Goal: Transaction & Acquisition: Purchase product/service

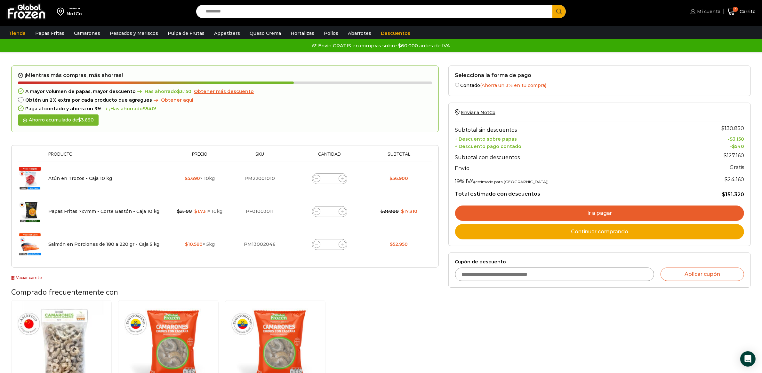
click at [712, 9] on span "Mi cuenta" at bounding box center [707, 11] width 25 height 6
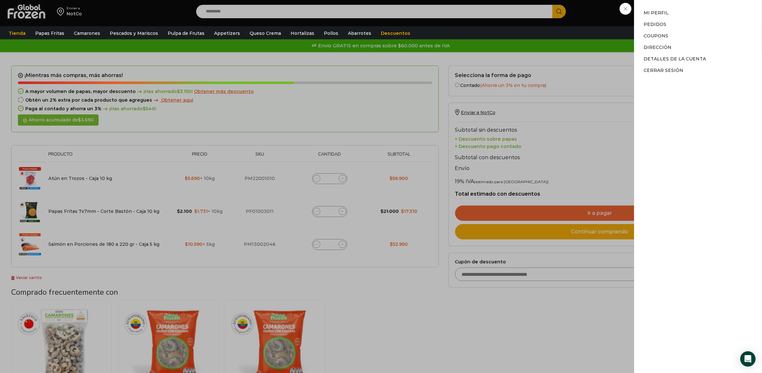
click at [657, 10] on li "Mi perfil" at bounding box center [698, 14] width 108 height 9
click at [656, 13] on link "Mi perfil" at bounding box center [656, 13] width 25 height 6
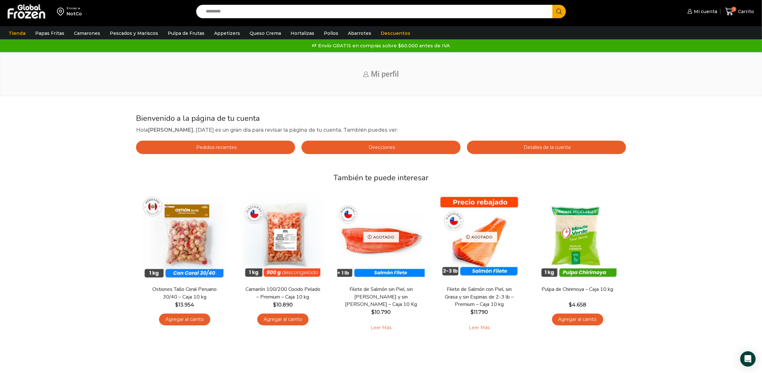
click at [685, 13] on div "Mi cuenta 3 Carrito 3 3 Shopping Cart" at bounding box center [664, 11] width 183 height 15
click at [691, 12] on icon at bounding box center [689, 11] width 5 height 5
click at [703, 10] on span "Mi cuenta" at bounding box center [704, 11] width 25 height 6
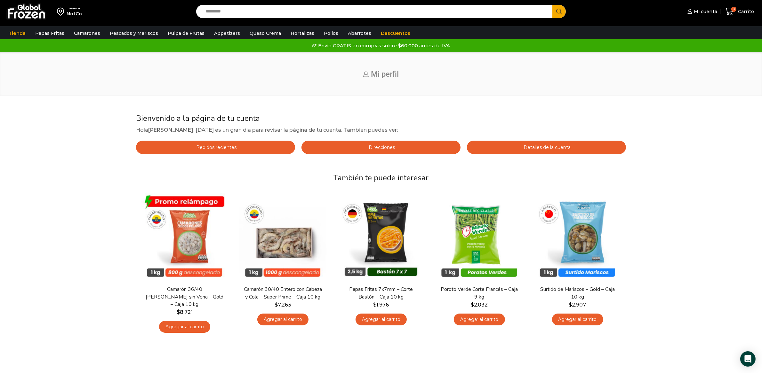
click at [718, 9] on div "Mi cuenta 3 Carrito 3 3 Shopping Cart" at bounding box center [664, 11] width 183 height 15
click at [710, 10] on span "Mi cuenta" at bounding box center [704, 11] width 25 height 6
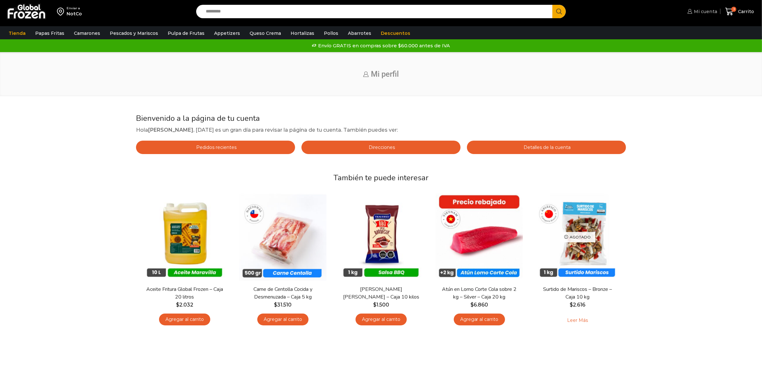
click at [701, 10] on span "Mi cuenta" at bounding box center [704, 11] width 25 height 6
click at [698, 11] on span "Mi cuenta" at bounding box center [704, 11] width 25 height 6
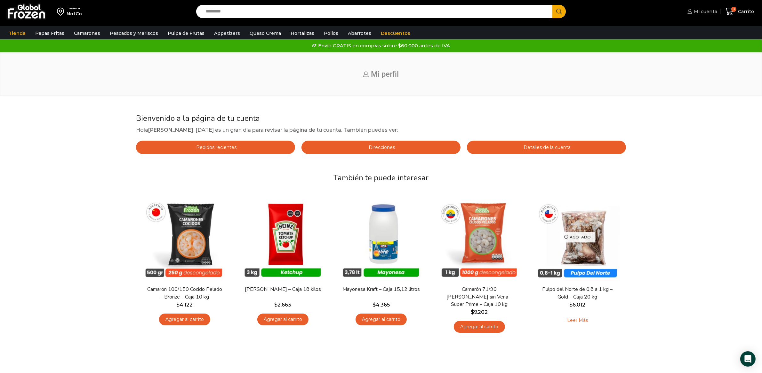
click at [701, 12] on span "Mi cuenta" at bounding box center [704, 11] width 25 height 6
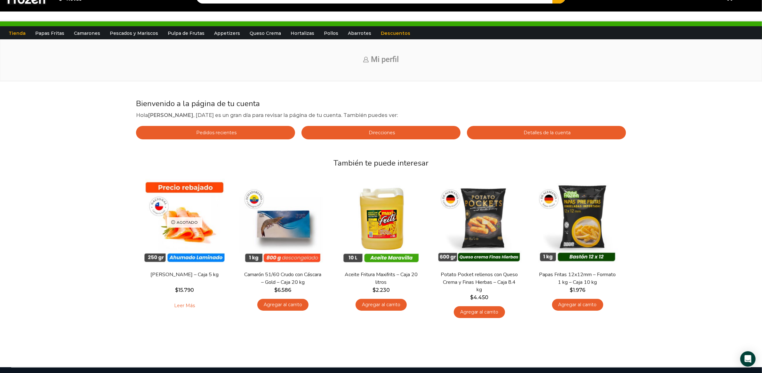
scroll to position [23, 0]
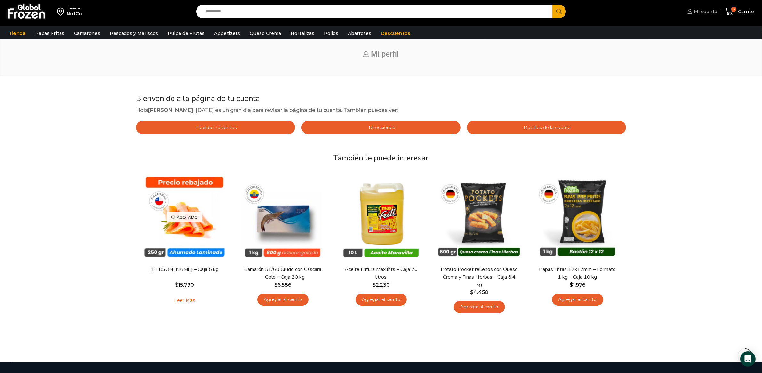
click at [698, 14] on span "Mi cuenta" at bounding box center [704, 11] width 25 height 6
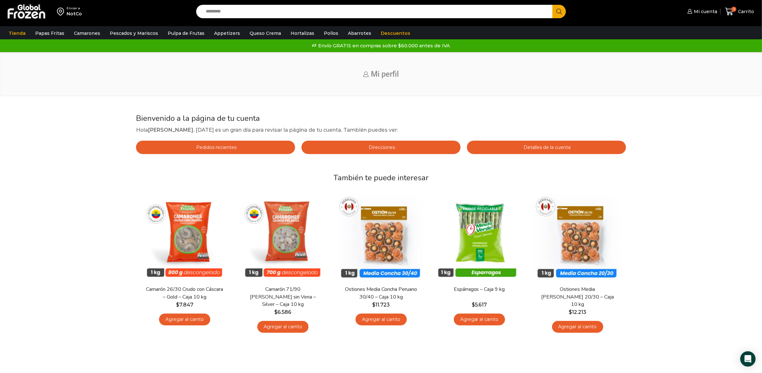
click at [33, 20] on div at bounding box center [26, 11] width 40 height 23
click at [35, 14] on img at bounding box center [26, 11] width 40 height 17
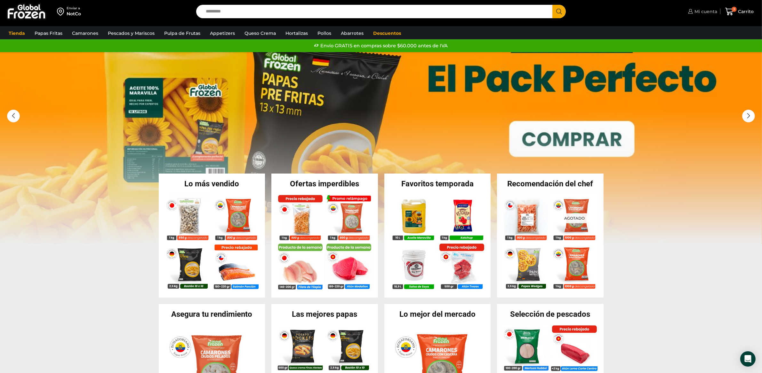
click at [695, 13] on span "Mi cuenta" at bounding box center [704, 11] width 24 height 6
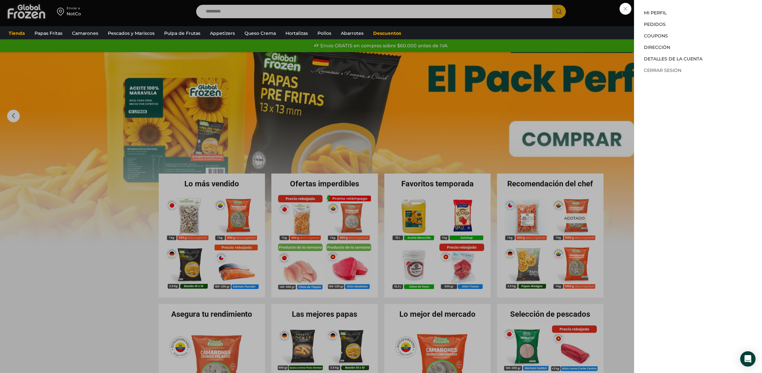
click at [671, 67] on link "Cerrar sesión" at bounding box center [662, 70] width 37 height 6
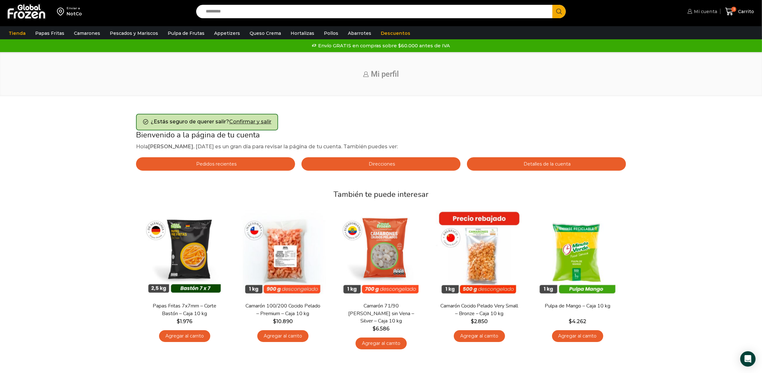
click at [702, 11] on span "Mi cuenta" at bounding box center [704, 11] width 25 height 6
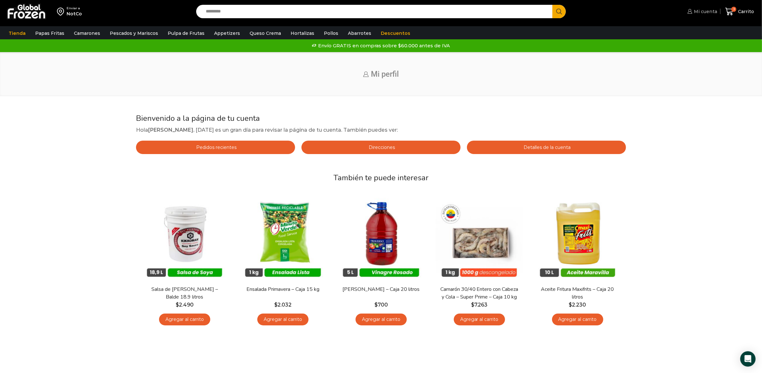
click at [704, 12] on span "Mi cuenta" at bounding box center [704, 11] width 25 height 6
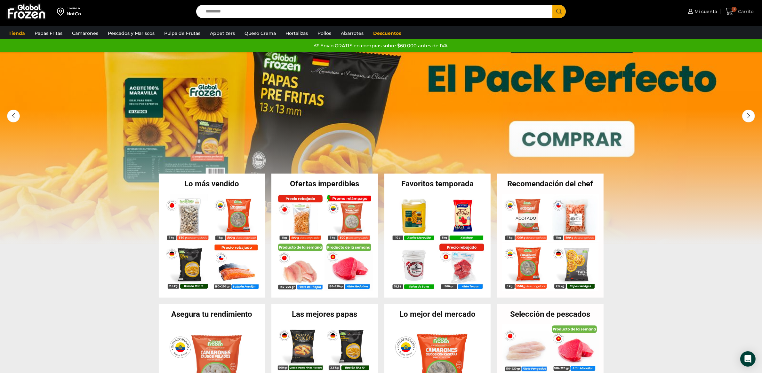
click at [741, 12] on span "Carrito" at bounding box center [744, 11] width 17 height 6
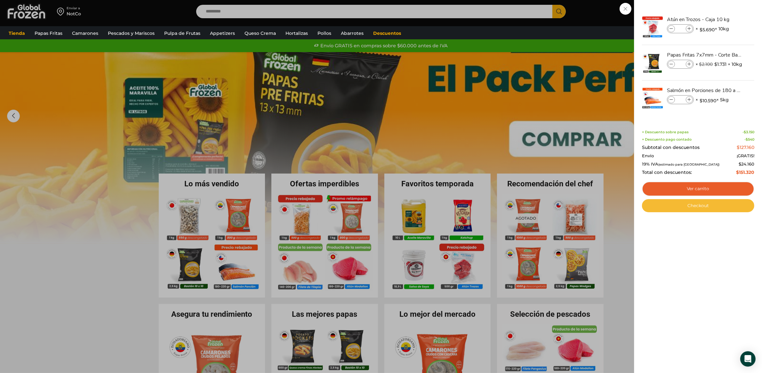
click at [703, 207] on link "Checkout" at bounding box center [698, 205] width 112 height 13
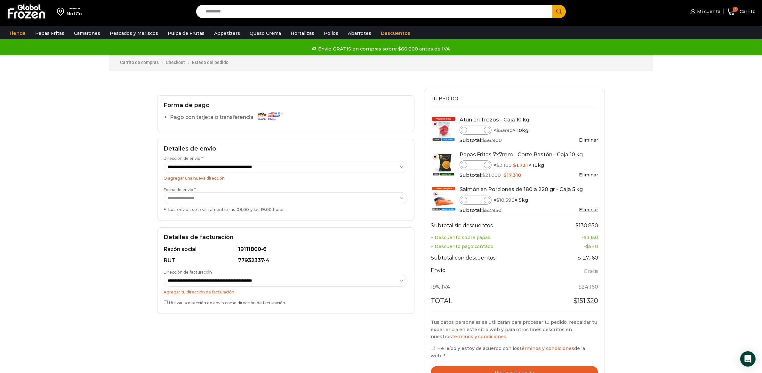
scroll to position [2, 0]
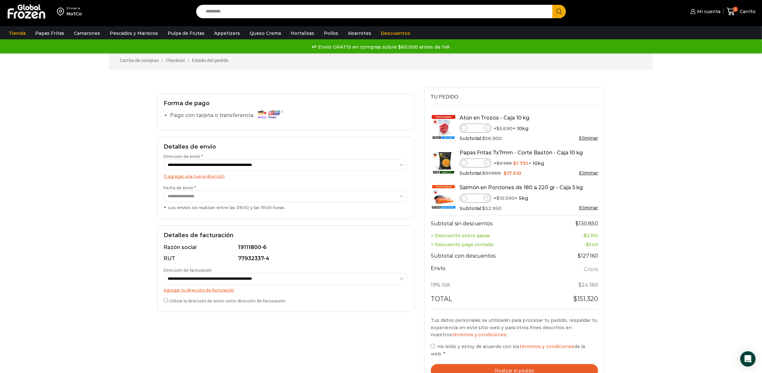
click at [391, 84] on div "Carrito de compras Checkout Estado del pedido ¿Tenés un cupón de descuento? Hac…" at bounding box center [380, 64] width 305 height 46
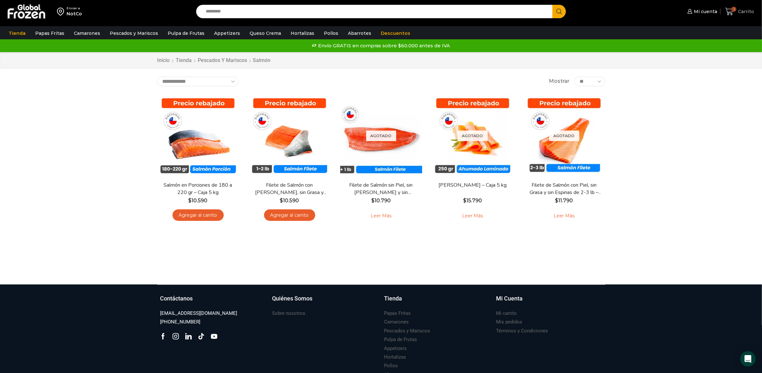
click at [729, 13] on icon at bounding box center [729, 12] width 8 height 8
click at [741, 11] on span "Carrito" at bounding box center [745, 11] width 18 height 6
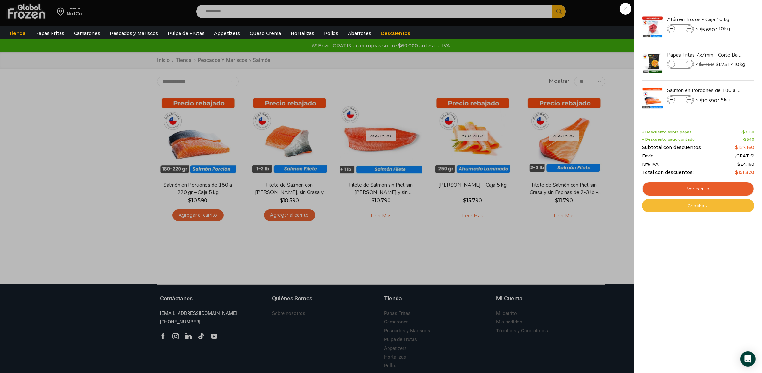
click at [701, 205] on link "Checkout" at bounding box center [698, 205] width 112 height 13
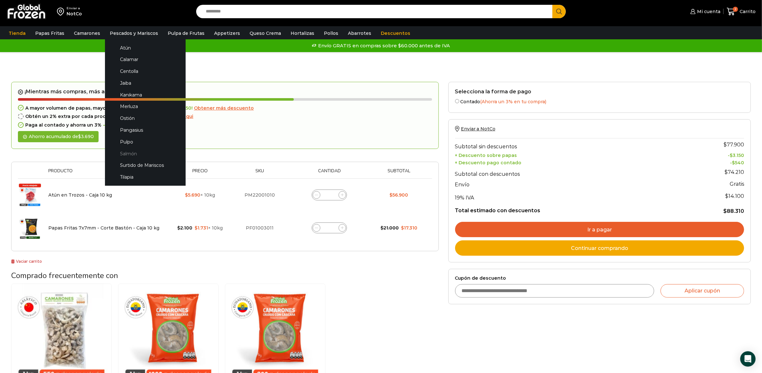
click at [136, 154] on link "Salmón" at bounding box center [145, 154] width 68 height 12
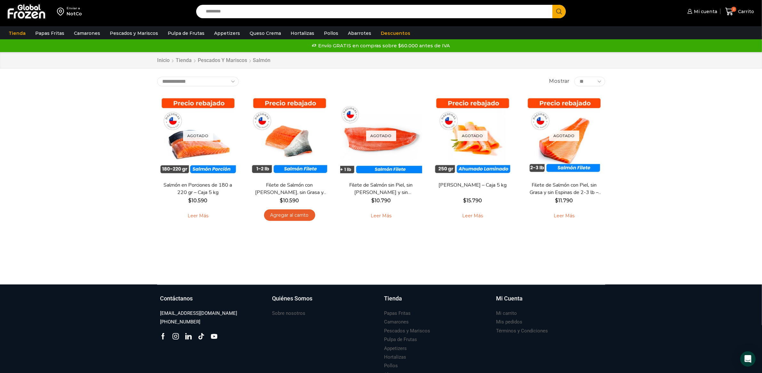
click at [413, 276] on div at bounding box center [380, 272] width 457 height 24
click at [707, 14] on span "Mi cuenta" at bounding box center [704, 11] width 25 height 6
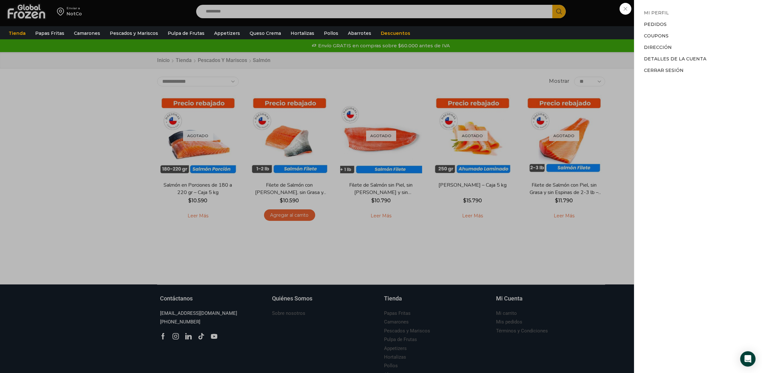
click at [657, 11] on link "Mi perfil" at bounding box center [656, 13] width 25 height 6
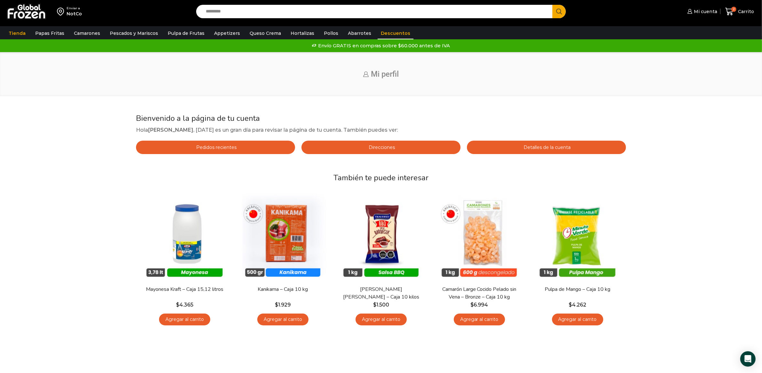
click at [393, 31] on link "Descuentos" at bounding box center [395, 33] width 36 height 12
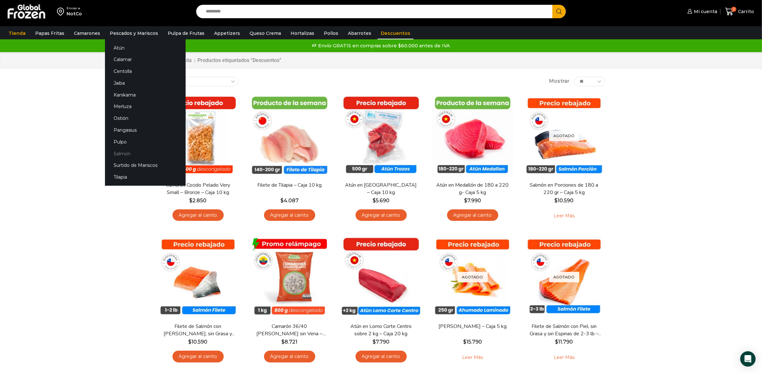
click at [126, 153] on link "Salmón" at bounding box center [145, 154] width 81 height 12
